Goal: Transaction & Acquisition: Purchase product/service

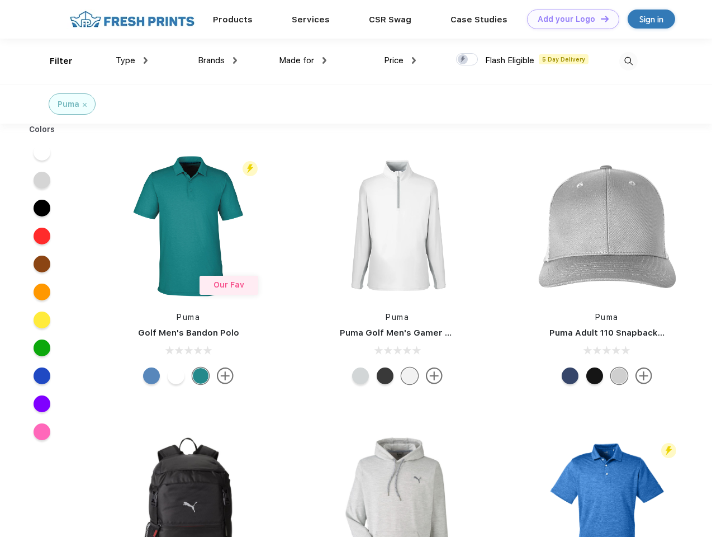
click at [569, 19] on link "Add your Logo Design Tool" at bounding box center [573, 20] width 92 height 20
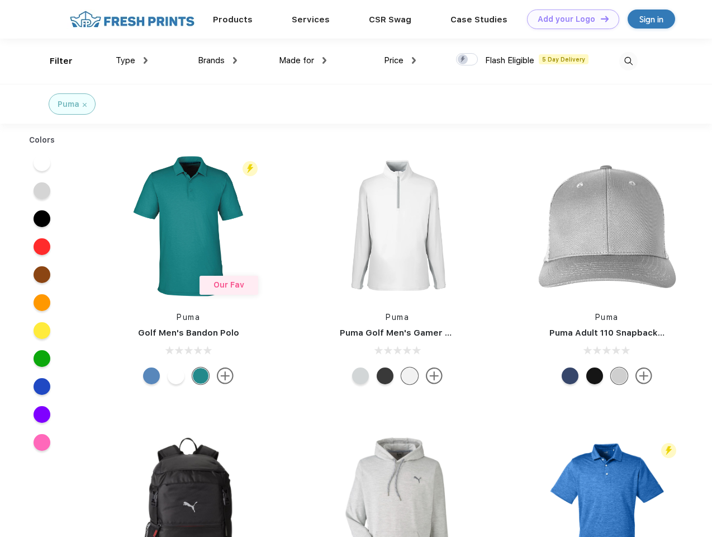
click at [0, 0] on div "Design Tool" at bounding box center [0, 0] width 0 height 0
click at [600, 18] on link "Add your Logo Design Tool" at bounding box center [573, 20] width 92 height 20
click at [54, 61] on div "Filter" at bounding box center [61, 61] width 23 height 13
click at [132, 60] on span "Type" at bounding box center [126, 60] width 20 height 10
click at [217, 60] on span "Brands" at bounding box center [211, 60] width 27 height 10
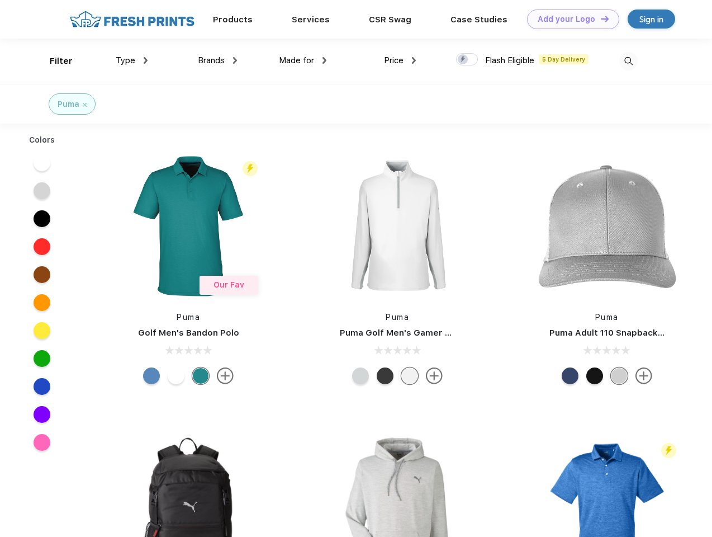
click at [303, 60] on span "Made for" at bounding box center [296, 60] width 35 height 10
click at [400, 60] on span "Price" at bounding box center [394, 60] width 20 height 10
click at [467, 60] on div at bounding box center [467, 59] width 22 height 12
click at [463, 60] on input "checkbox" at bounding box center [459, 56] width 7 height 7
click at [628, 61] on img at bounding box center [628, 61] width 18 height 18
